Goal: Task Accomplishment & Management: Manage account settings

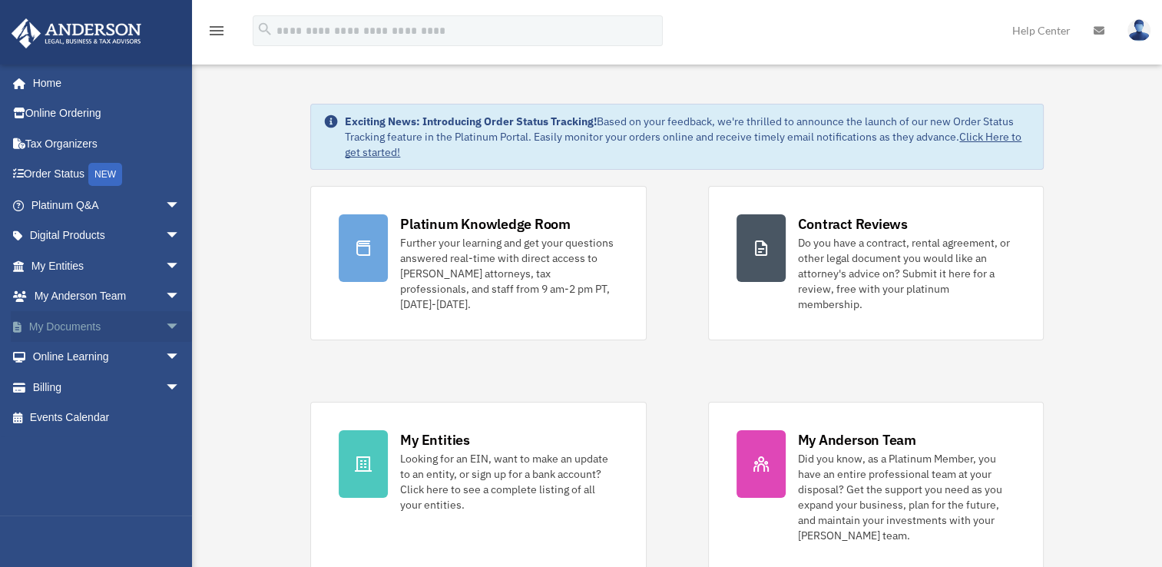
click at [70, 326] on link "My Documents arrow_drop_down" at bounding box center [107, 326] width 193 height 31
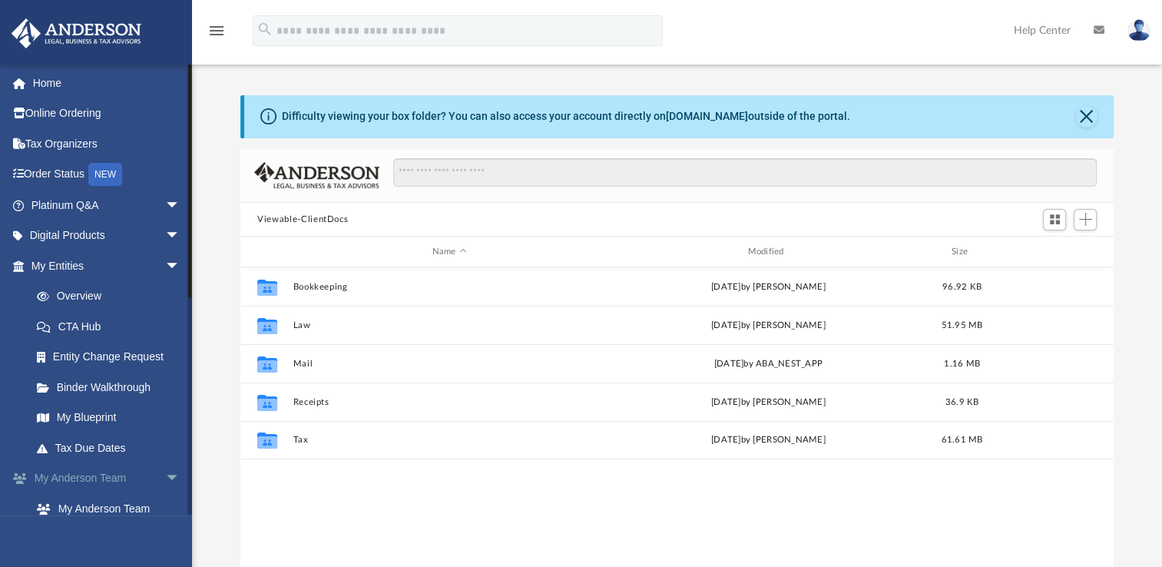
scroll to position [337, 860]
click at [165, 235] on span "arrow_drop_down" at bounding box center [180, 235] width 31 height 31
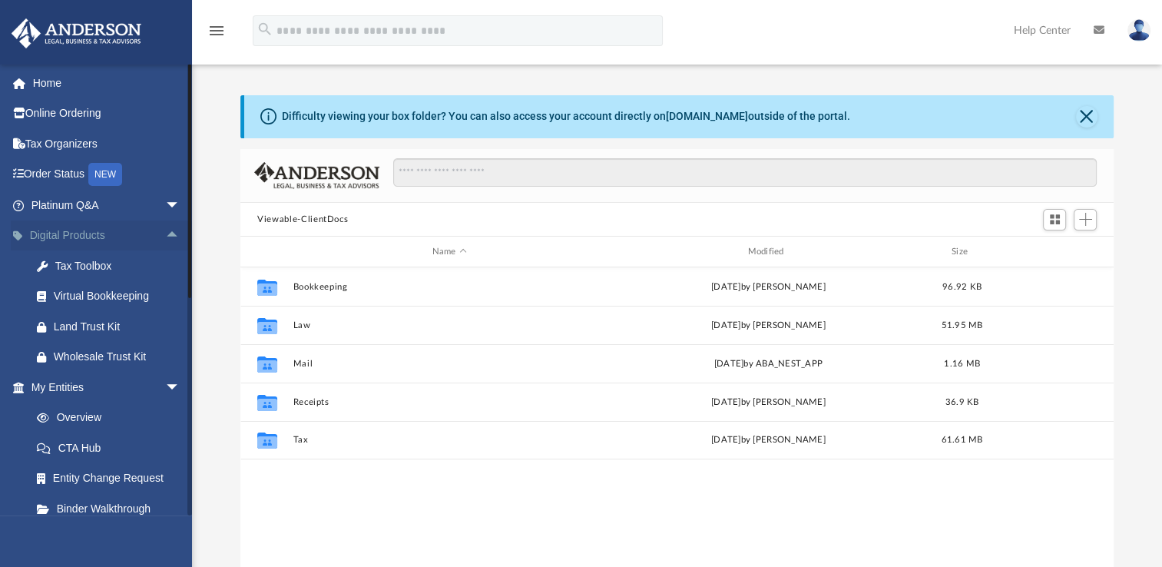
click at [165, 232] on span "arrow_drop_up" at bounding box center [180, 235] width 31 height 31
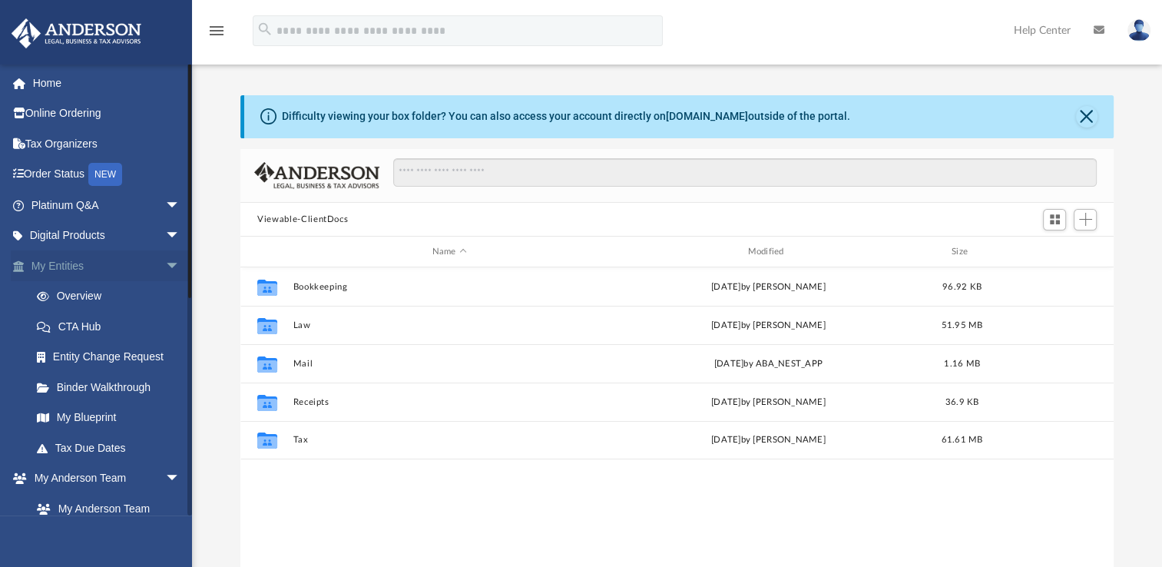
click at [165, 258] on span "arrow_drop_down" at bounding box center [180, 265] width 31 height 31
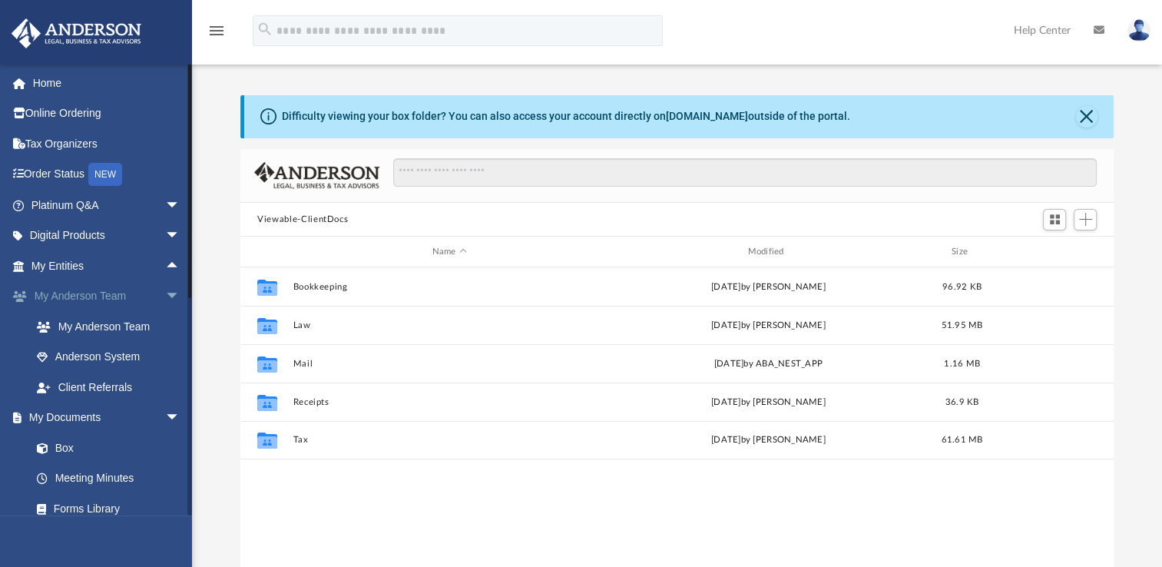
click at [165, 292] on span "arrow_drop_down" at bounding box center [180, 296] width 31 height 31
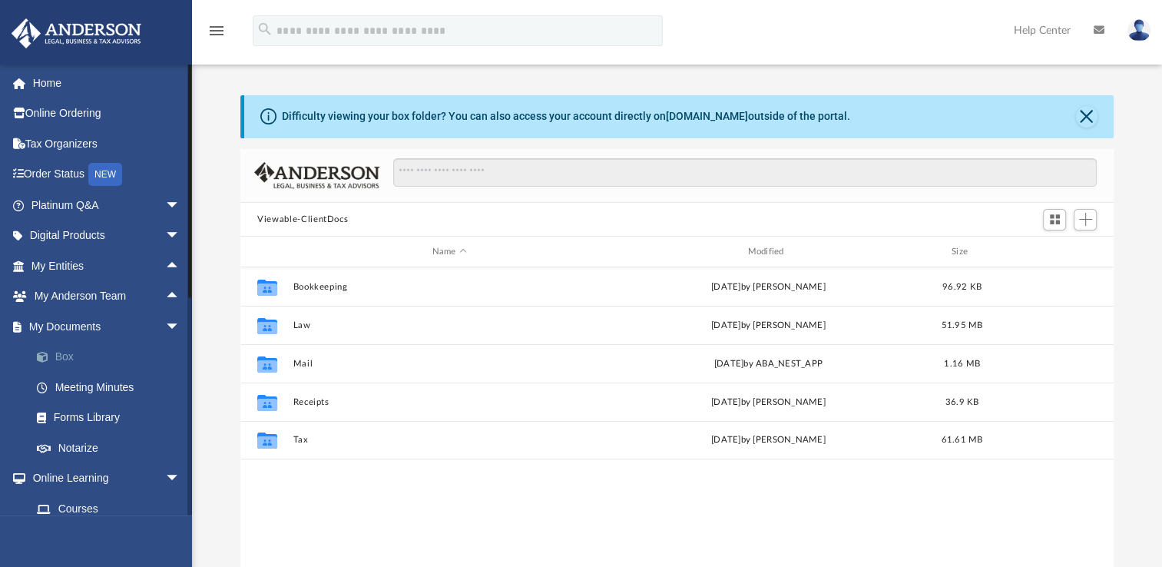
click at [64, 355] on link "Box" at bounding box center [112, 357] width 182 height 31
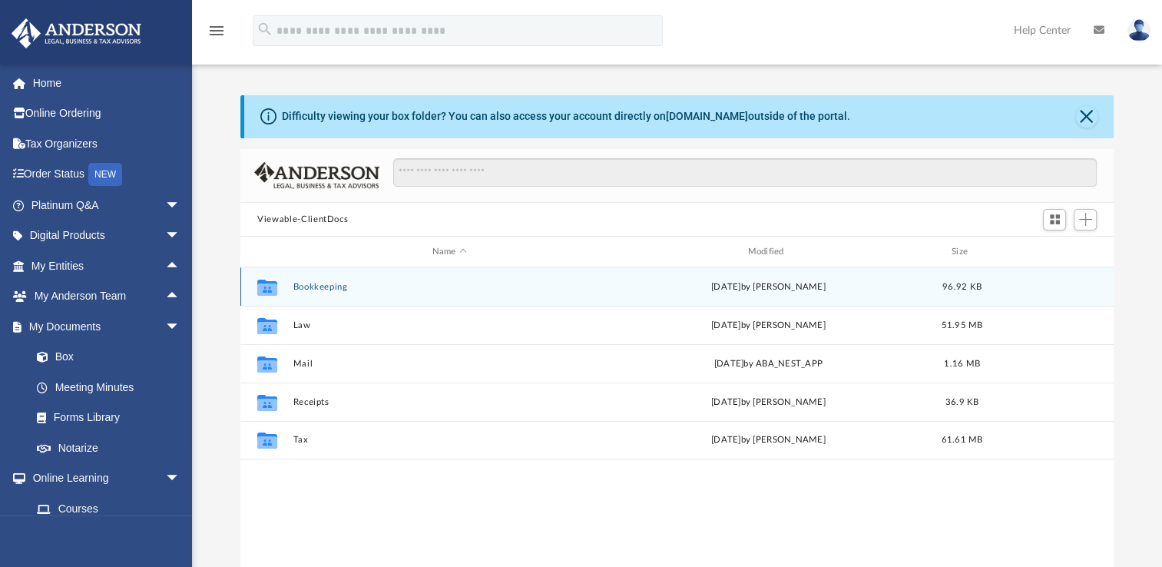
click at [336, 284] on button "Bookkeeping" at bounding box center [449, 287] width 312 height 10
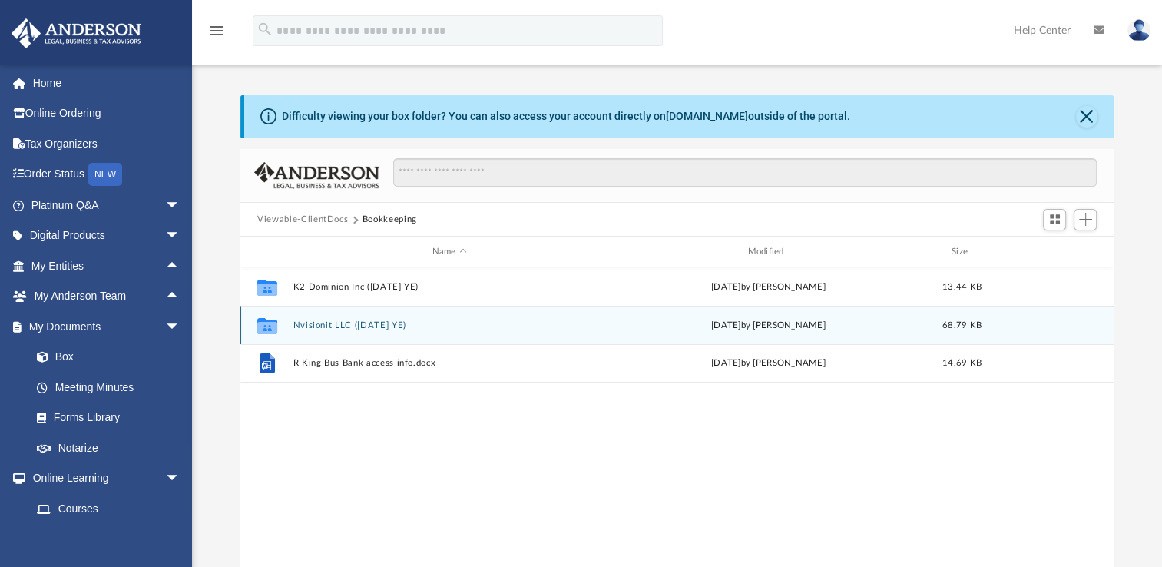
click at [332, 326] on button "Nvisionit LLC (1065 DEC YE)" at bounding box center [449, 325] width 312 height 10
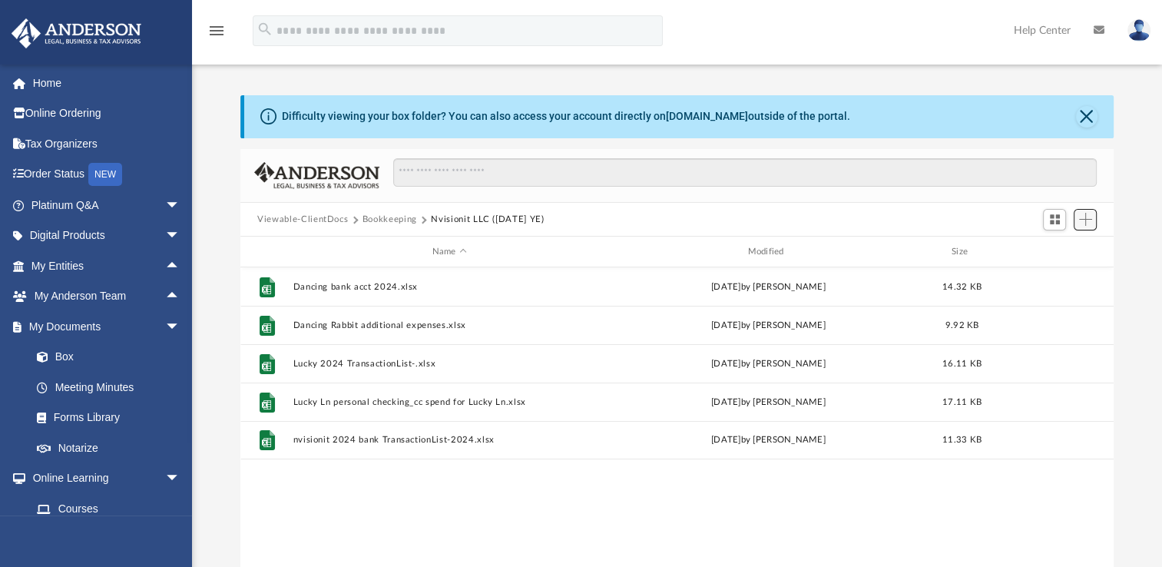
click at [1084, 221] on span "Add" at bounding box center [1085, 219] width 13 height 13
click at [1056, 247] on li "Upload" at bounding box center [1063, 250] width 49 height 16
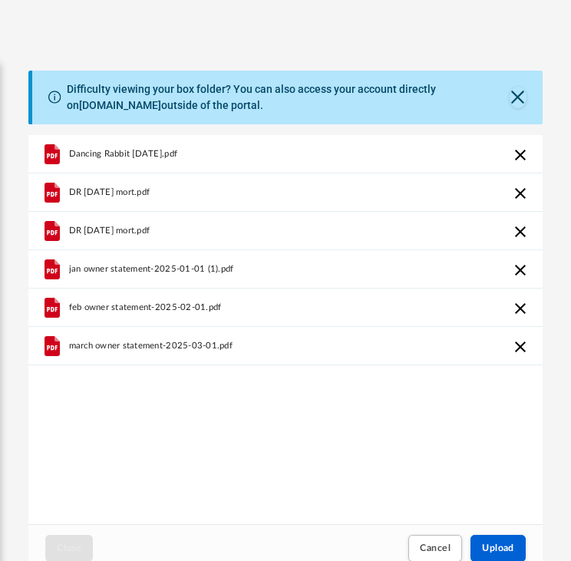
scroll to position [154, 0]
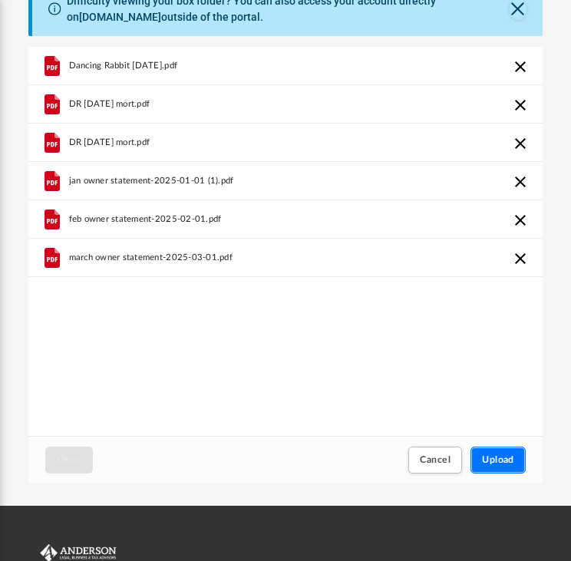
click at [500, 464] on span "Upload" at bounding box center [498, 459] width 32 height 9
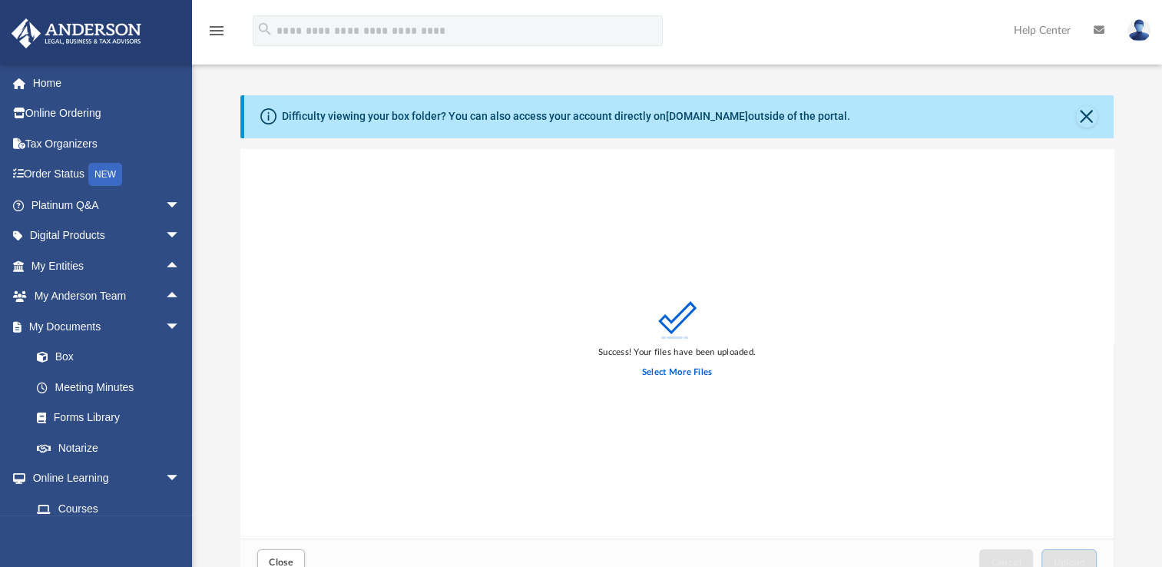
scroll to position [12, 12]
